Goal: Information Seeking & Learning: Learn about a topic

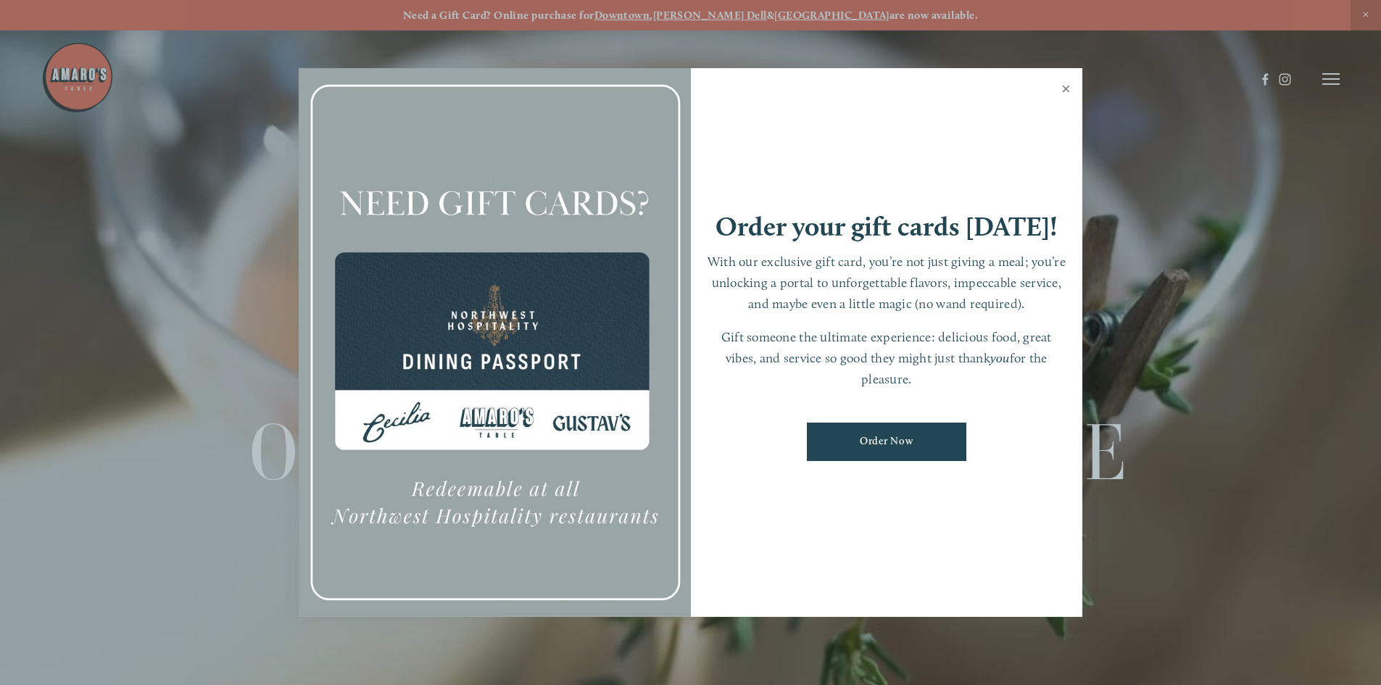
click at [1065, 86] on link "Close" at bounding box center [1066, 90] width 28 height 41
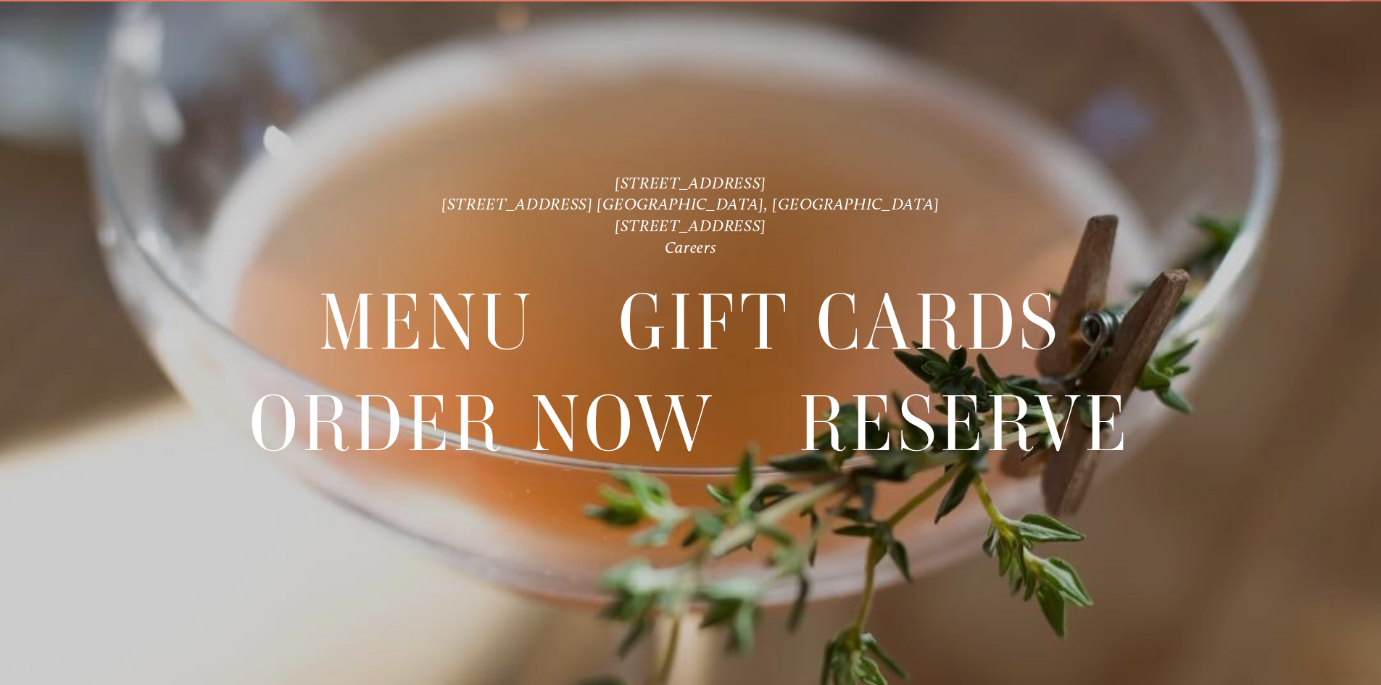
scroll to position [30, 0]
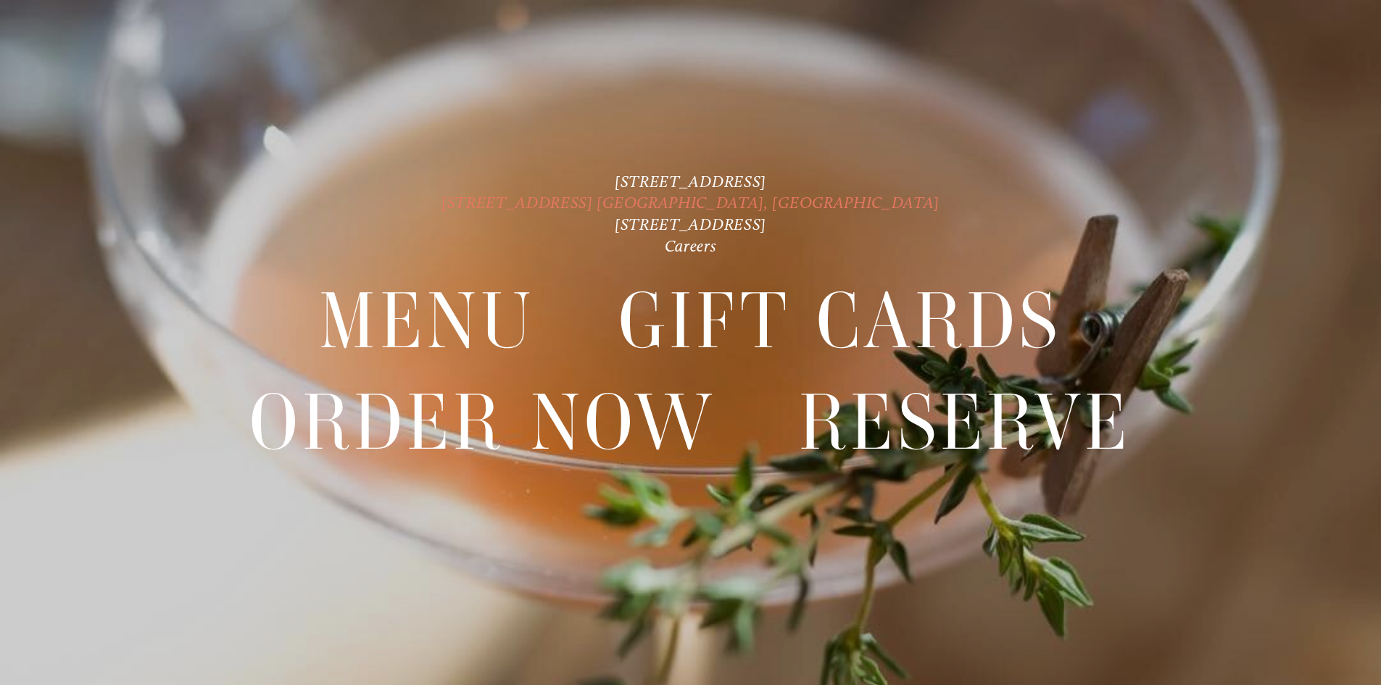
click at [642, 198] on link "[STREET_ADDRESS] [GEOGRAPHIC_DATA], [GEOGRAPHIC_DATA]" at bounding box center [691, 203] width 498 height 20
click at [633, 178] on link "[STREET_ADDRESS]" at bounding box center [691, 182] width 152 height 20
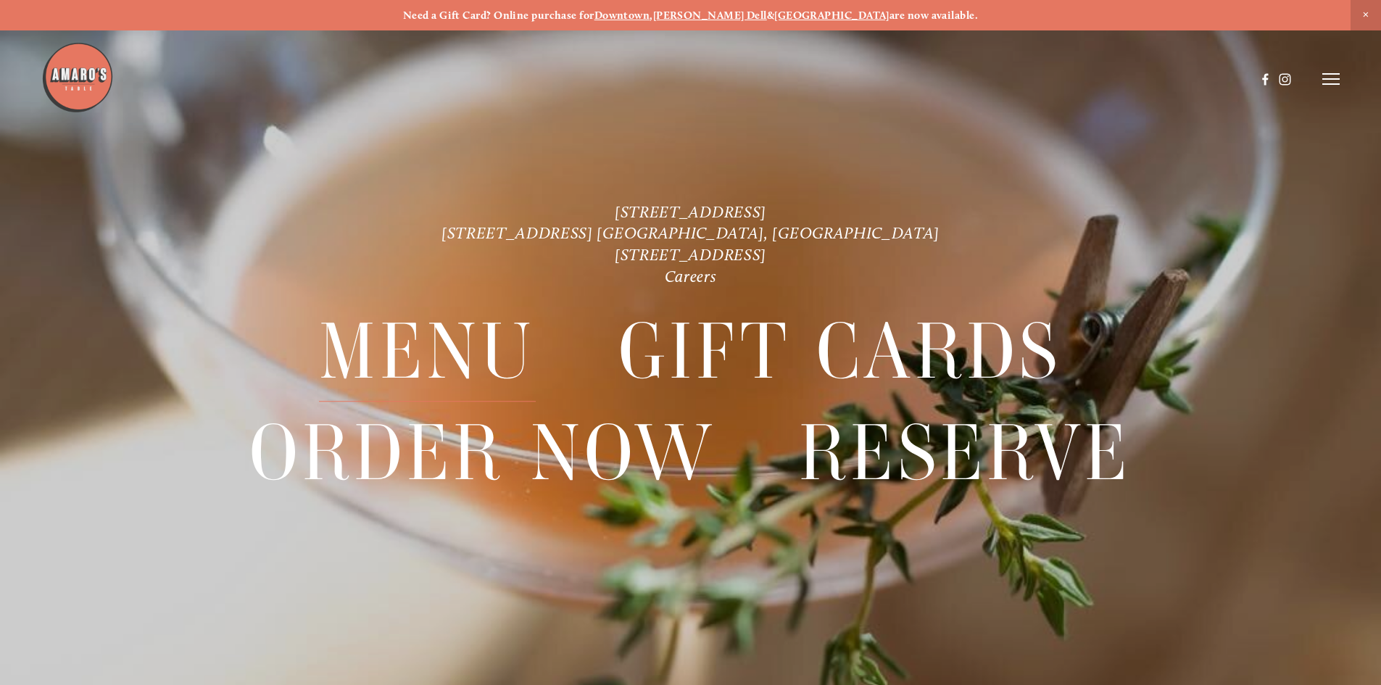
click at [472, 341] on span "Menu" at bounding box center [427, 352] width 216 height 100
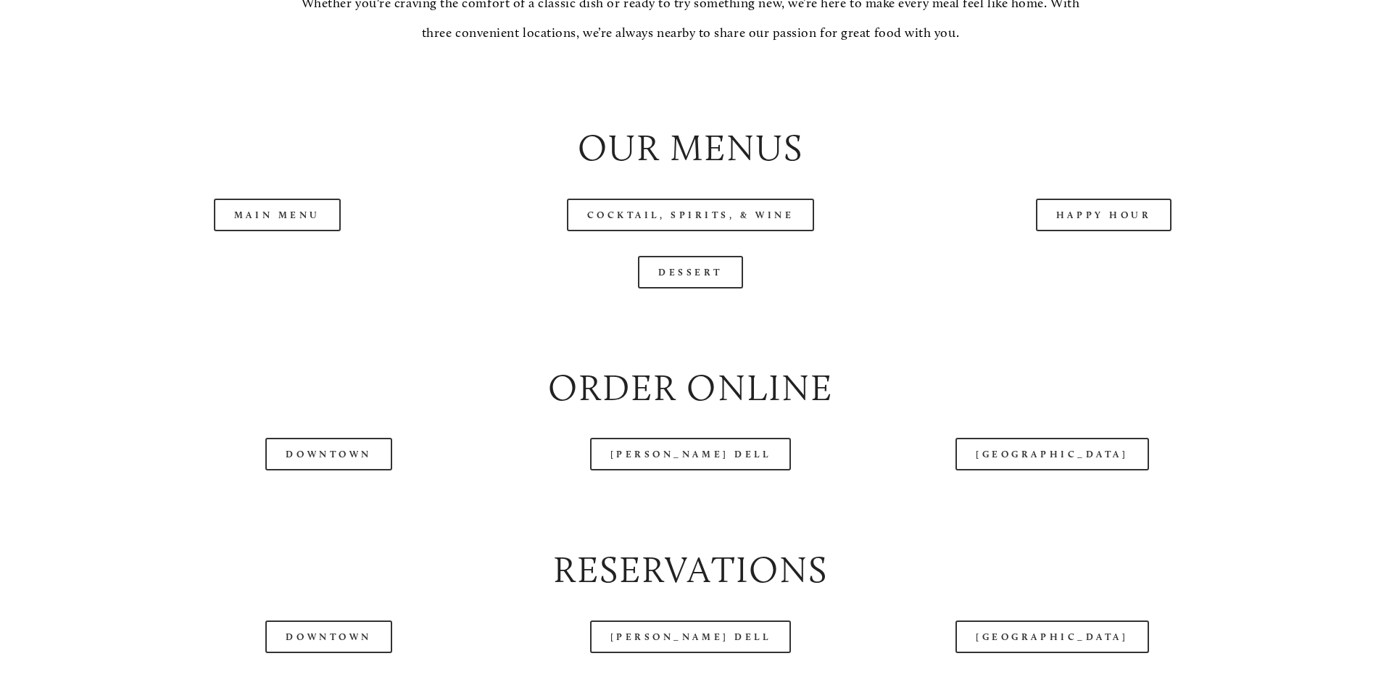
scroll to position [1624, 0]
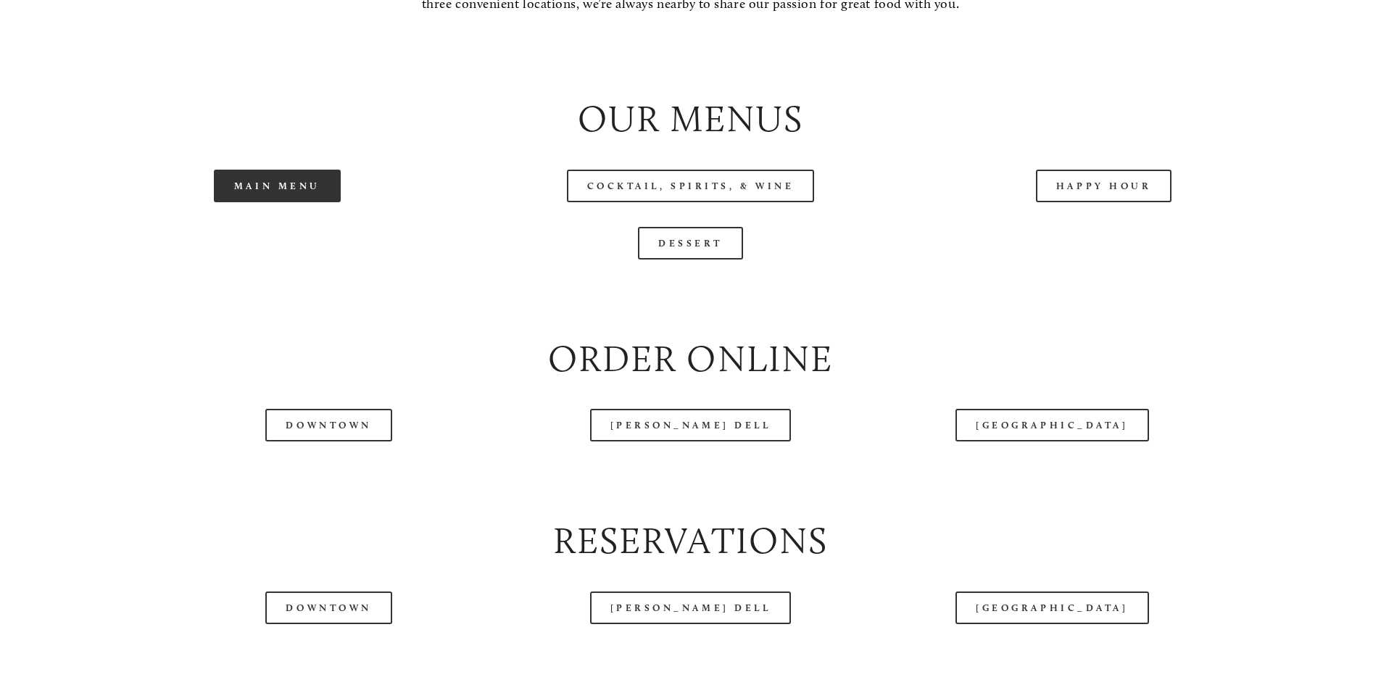
click at [314, 202] on link "Main Menu" at bounding box center [277, 186] width 127 height 33
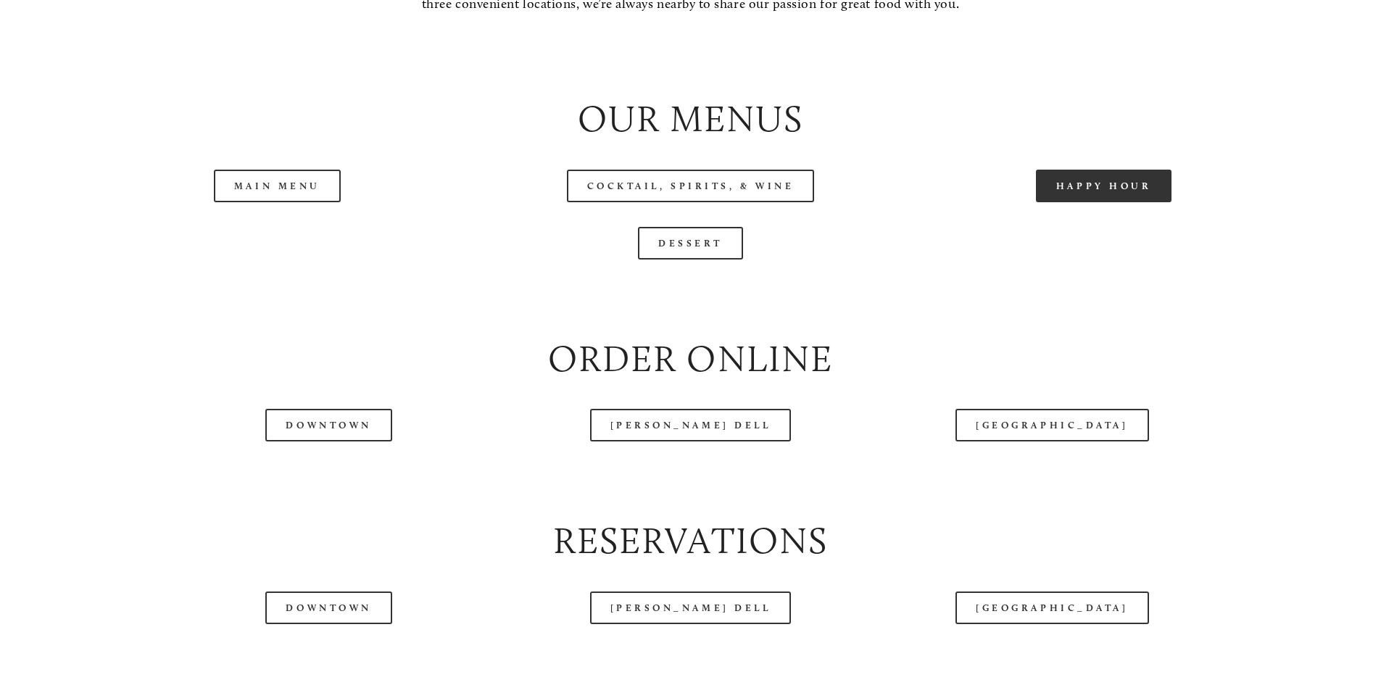
click at [1136, 202] on link "Happy Hour" at bounding box center [1104, 186] width 136 height 33
